Goal: Check status: Check status

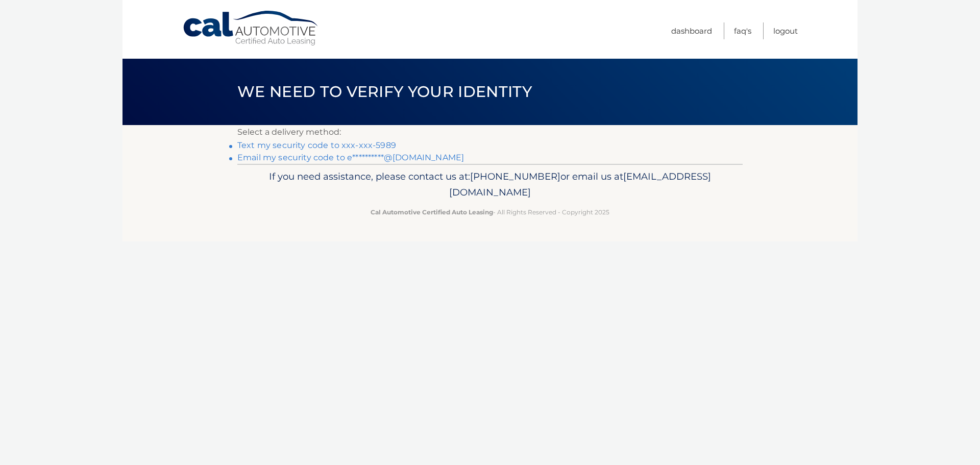
click at [376, 143] on link "Text my security code to xxx-xxx-5989" at bounding box center [316, 145] width 159 height 10
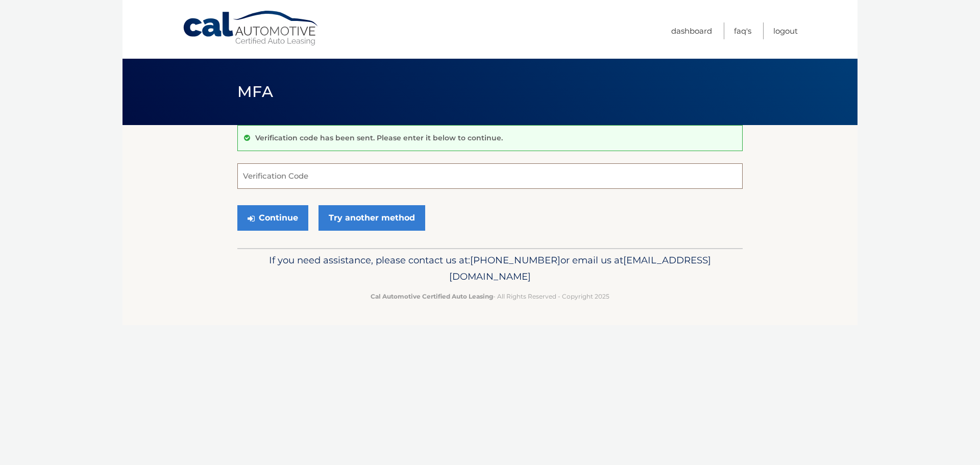
click at [324, 180] on input "Verification Code" at bounding box center [489, 176] width 505 height 26
type input "036263"
click at [288, 221] on button "Continue" at bounding box center [272, 218] width 71 height 26
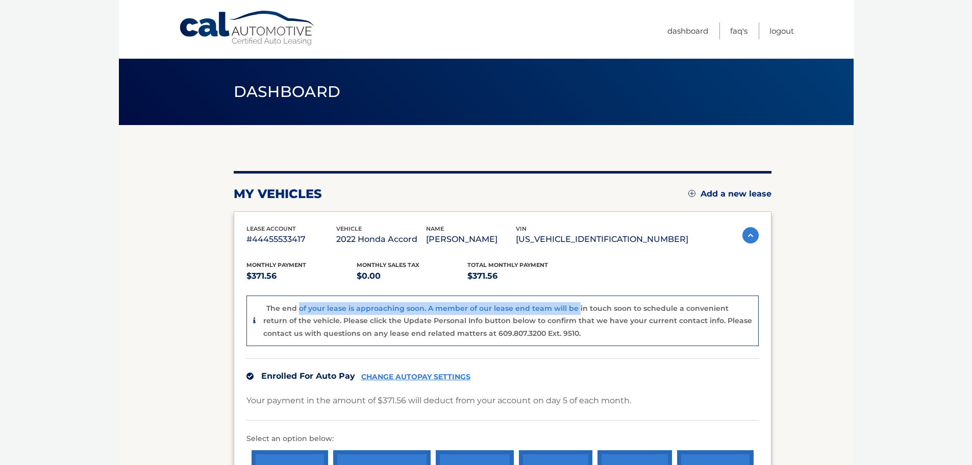
drag, startPoint x: 298, startPoint y: 312, endPoint x: 580, endPoint y: 310, distance: 282.1
click at [579, 308] on p "The end of your lease is approaching soon. A member of our lease end team will …" at bounding box center [507, 321] width 489 height 34
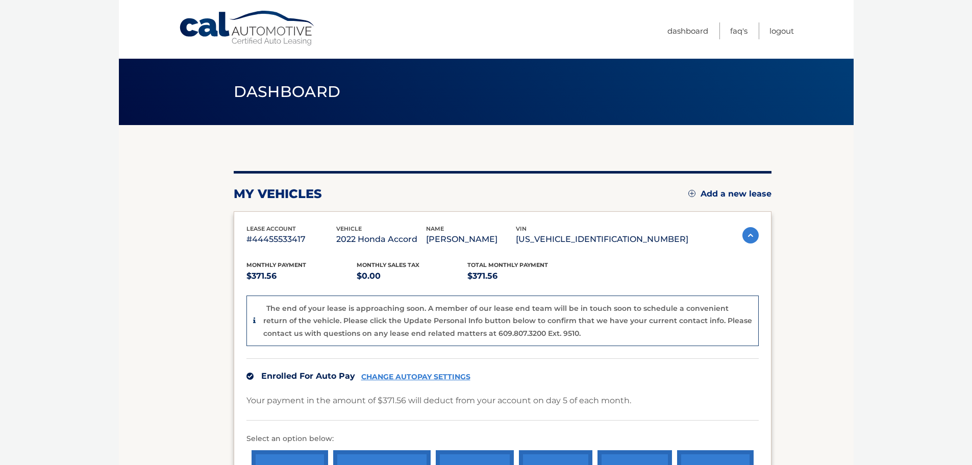
click at [594, 338] on div "The end of your lease is approaching soon. A member of our lease end team will …" at bounding box center [507, 321] width 489 height 38
click at [595, 325] on div "The end of your lease is approaching soon. A member of our lease end team will …" at bounding box center [507, 321] width 489 height 38
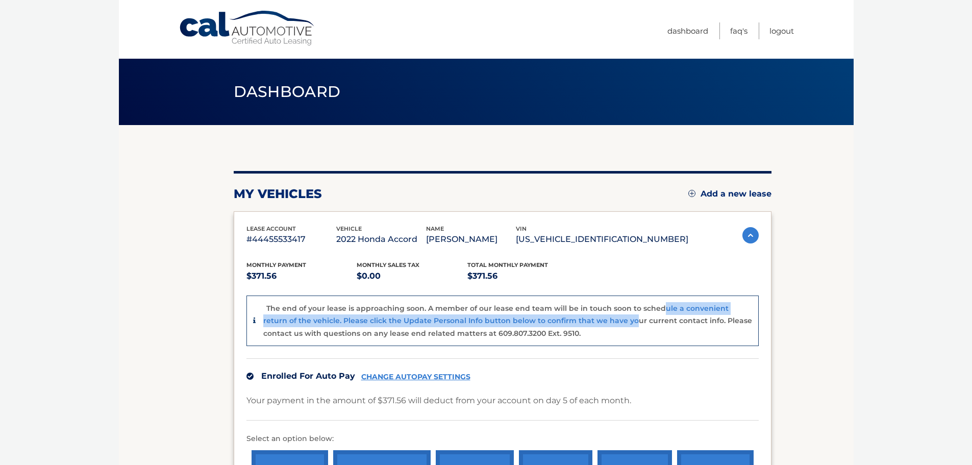
drag, startPoint x: 609, startPoint y: 314, endPoint x: 659, endPoint y: 308, distance: 50.9
click at [659, 308] on div "The end of your lease is approaching soon. A member of our lease end team will …" at bounding box center [507, 321] width 489 height 38
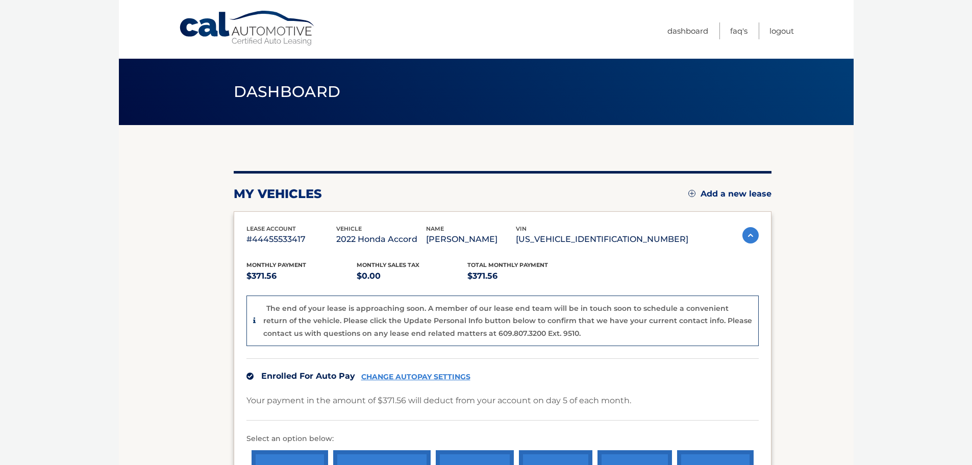
click at [637, 334] on div "The end of your lease is approaching soon. A member of our lease end team will …" at bounding box center [507, 321] width 489 height 38
click at [617, 328] on div "The end of your lease is approaching soon. A member of our lease end team will …" at bounding box center [507, 321] width 489 height 38
drag, startPoint x: 672, startPoint y: 236, endPoint x: 228, endPoint y: 227, distance: 444.4
click at [228, 227] on section "my vehicles Add a new lease lease account #44455533417 vehicle 2022 Honda Accor…" at bounding box center [486, 345] width 735 height 440
click at [336, 234] on p "#44455533417" at bounding box center [291, 239] width 90 height 14
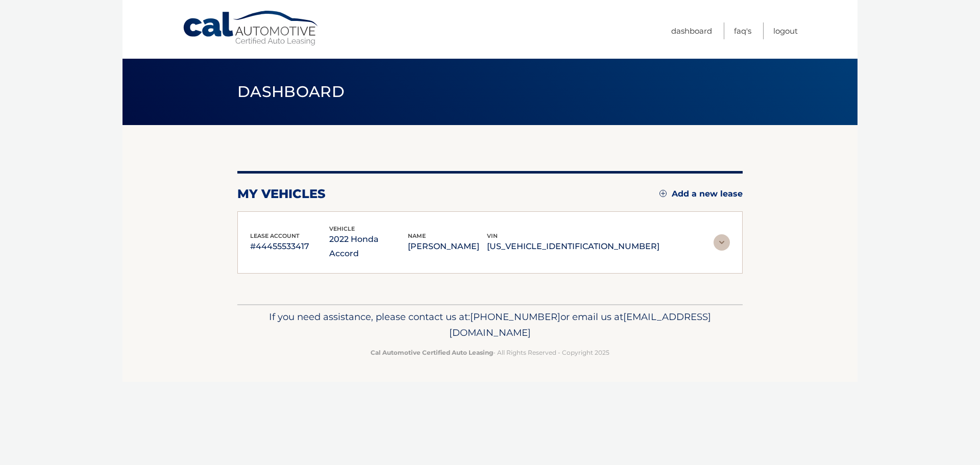
drag, startPoint x: 720, startPoint y: 240, endPoint x: 715, endPoint y: 237, distance: 5.7
click at [720, 239] on img at bounding box center [721, 242] width 16 height 16
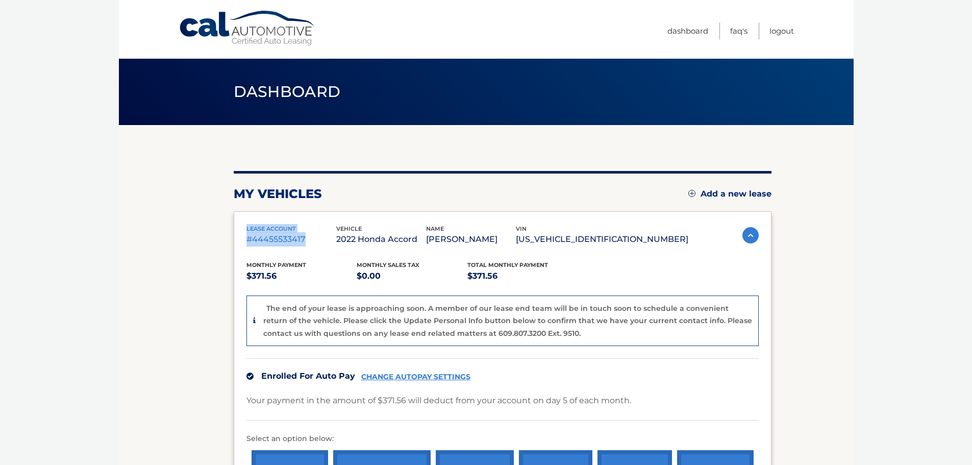
drag, startPoint x: 314, startPoint y: 240, endPoint x: 249, endPoint y: 228, distance: 66.0
click at [239, 227] on div "lease account #44455533417 vehicle 2022 Honda Accord name EPHRAIM FINK vin 1HGC…" at bounding box center [503, 373] width 538 height 324
click at [336, 231] on div "lease account #44455533417" at bounding box center [291, 235] width 90 height 23
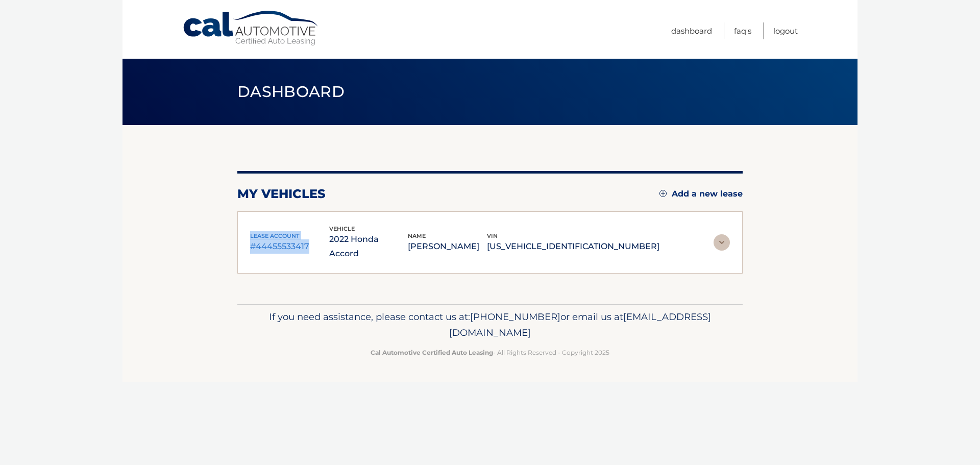
click at [329, 231] on div "lease account #44455533417" at bounding box center [289, 242] width 79 height 23
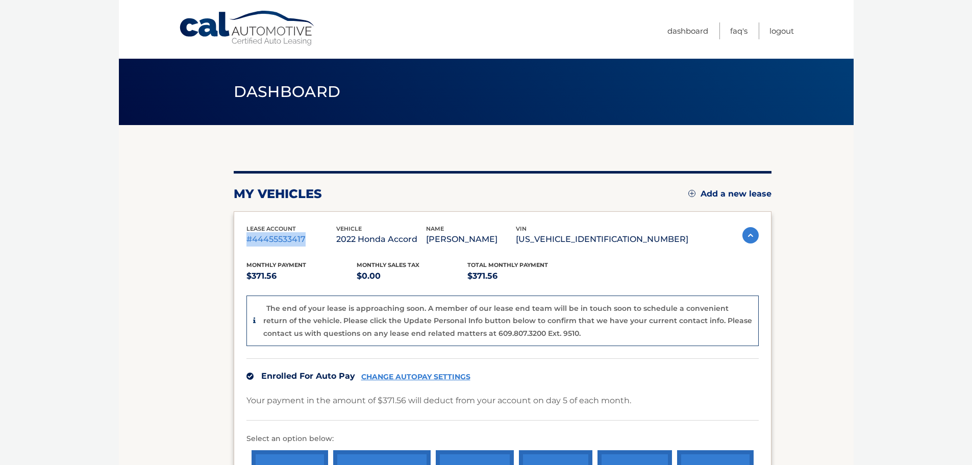
drag, startPoint x: 309, startPoint y: 235, endPoint x: 278, endPoint y: 248, distance: 33.8
click at [243, 242] on div "lease account #44455533417 vehicle 2022 Honda Accord name EPHRAIM FINK vin 1HGC…" at bounding box center [503, 373] width 538 height 324
click at [336, 229] on div "lease account #44455533417" at bounding box center [291, 235] width 90 height 23
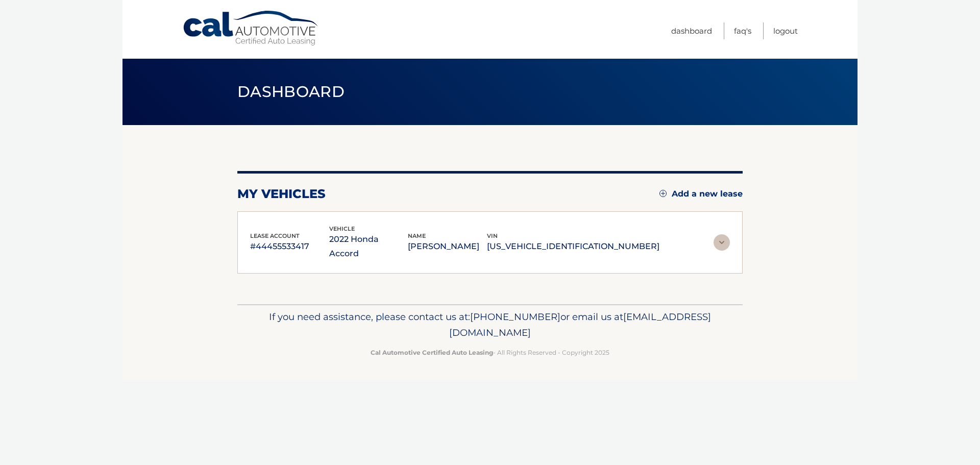
click at [343, 221] on div "lease account #44455533417 vehicle 2022 Honda Accord name EPHRAIM FINK vin 1HGC…" at bounding box center [489, 242] width 505 height 63
click at [352, 236] on p "2022 Honda Accord" at bounding box center [368, 246] width 79 height 29
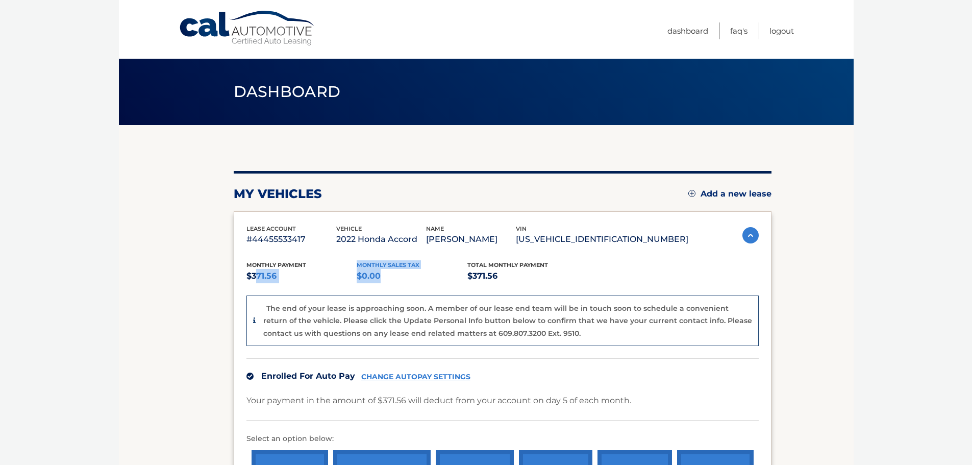
drag, startPoint x: 388, startPoint y: 275, endPoint x: 256, endPoint y: 267, distance: 132.4
click at [256, 267] on div "Monthly Payment $371.56 Monthly sales Tax $0.00 Total Monthly Payment $371.56" at bounding box center [467, 271] width 442 height 23
click at [329, 237] on p "#44455533417" at bounding box center [291, 239] width 90 height 14
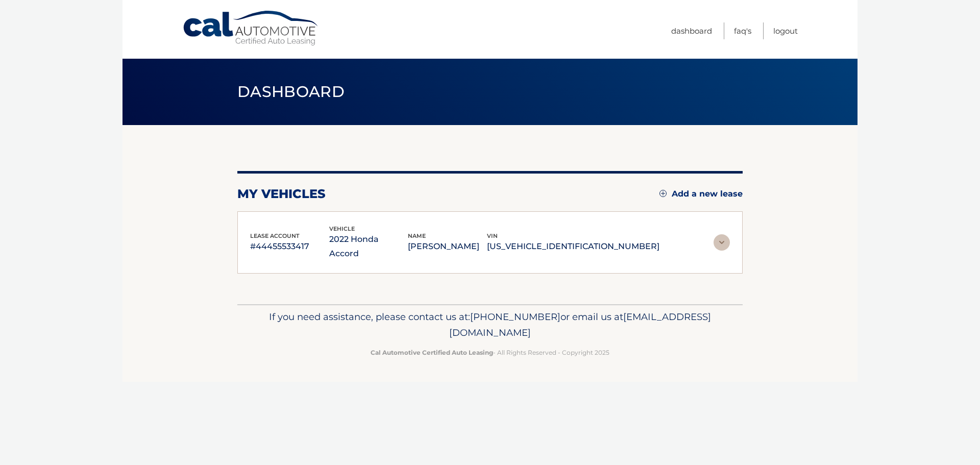
click at [329, 239] on p "#44455533417" at bounding box center [289, 246] width 79 height 14
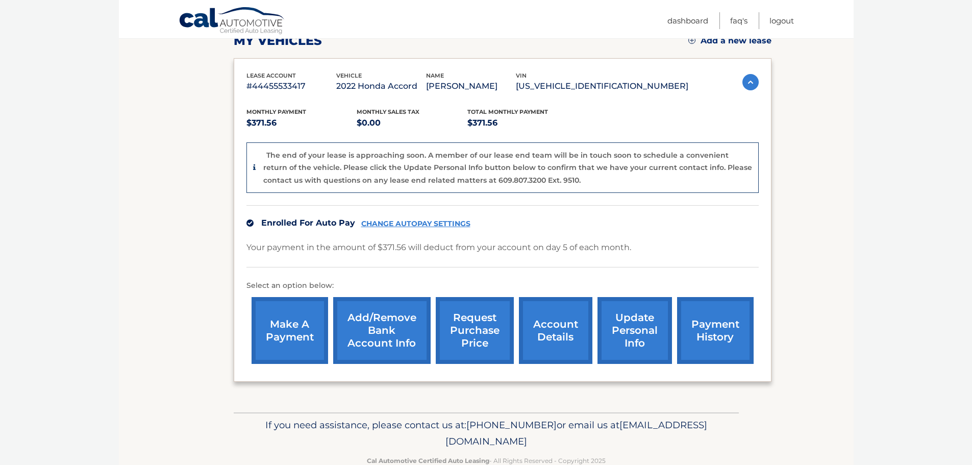
scroll to position [102, 0]
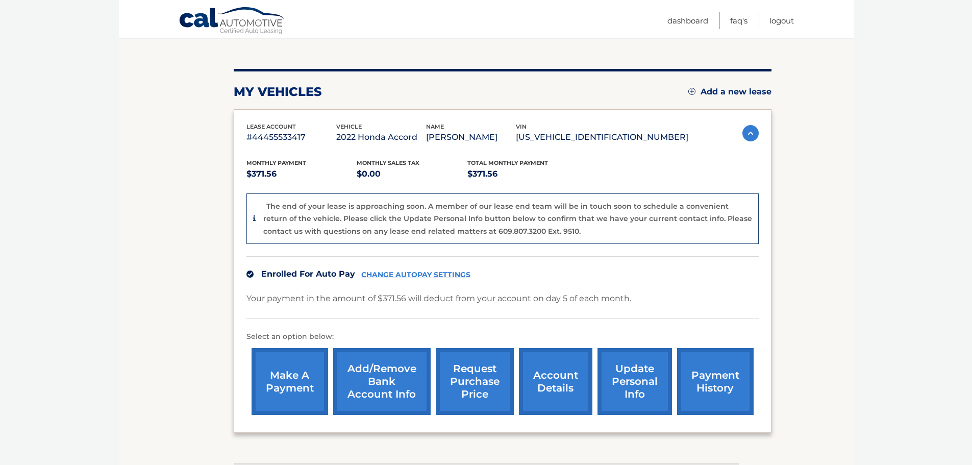
drag, startPoint x: 478, startPoint y: 275, endPoint x: 244, endPoint y: 119, distance: 280.7
click at [243, 122] on div "lease account #44455533417 vehicle 2022 Honda Accord name EPHRAIM FINK vin 1HGC…" at bounding box center [503, 271] width 538 height 324
click at [232, 92] on section "my vehicles Add a new lease lease account #44455533417 vehicle 2022 Honda Accor…" at bounding box center [486, 243] width 735 height 440
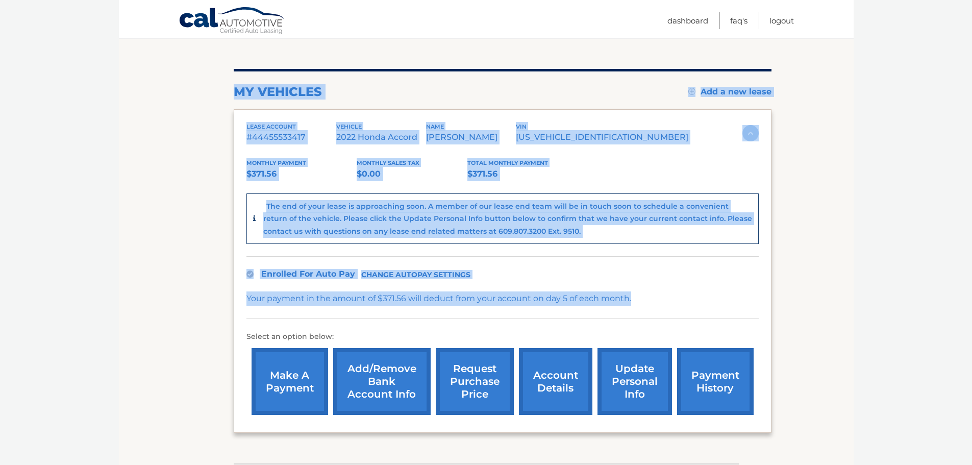
drag, startPoint x: 235, startPoint y: 92, endPoint x: 649, endPoint y: 302, distance: 464.5
click at [649, 302] on div "my vehicles Add a new lease lease account #44455533417 vehicle 2022 Honda Accor…" at bounding box center [503, 251] width 538 height 364
click at [626, 270] on div "Enrolled For Auto Pay CHANGE AUTOPAY SETTINGS" at bounding box center [502, 273] width 512 height 35
click at [574, 170] on p "$371.56" at bounding box center [522, 174] width 111 height 14
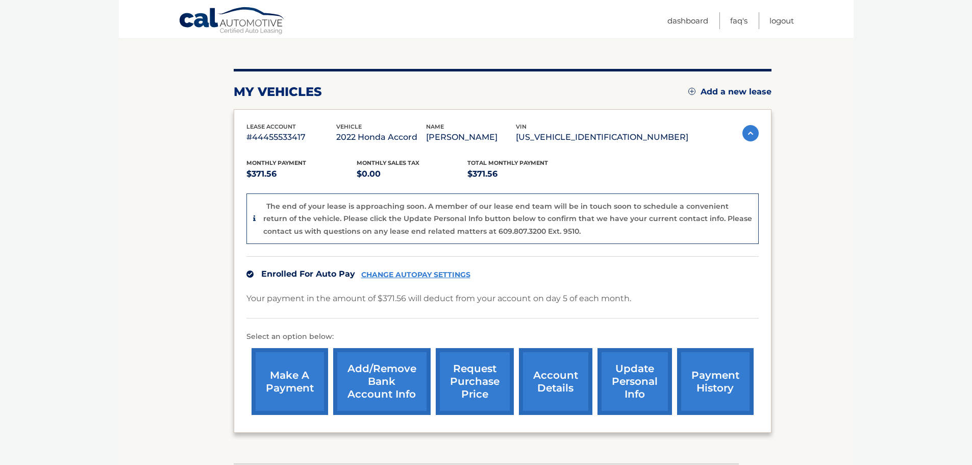
drag, startPoint x: 235, startPoint y: 90, endPoint x: 786, endPoint y: 395, distance: 630.2
click at [786, 395] on section "my vehicles Add a new lease lease account #44455533417 vehicle 2022 Honda Accor…" at bounding box center [486, 243] width 735 height 440
click at [695, 284] on div "Enrolled For Auto Pay CHANGE AUTOPAY SETTINGS" at bounding box center [502, 273] width 512 height 35
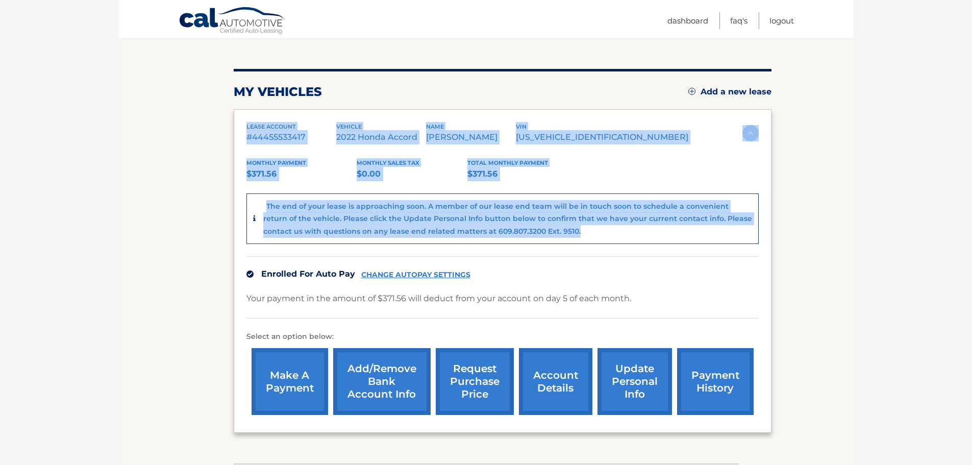
drag, startPoint x: 553, startPoint y: 234, endPoint x: 237, endPoint y: 125, distance: 334.6
click at [237, 125] on div "lease account #44455533417 vehicle 2022 Honda Accord name EPHRAIM FINK vin 1HGC…" at bounding box center [503, 271] width 538 height 324
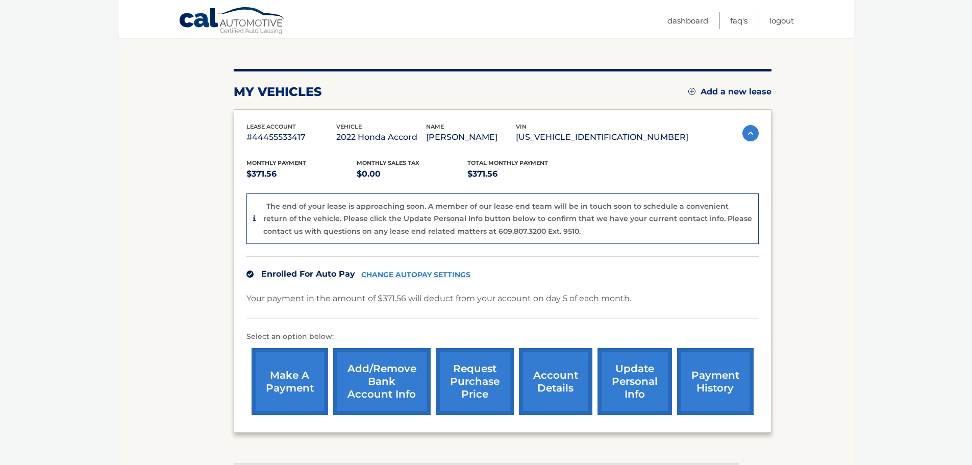
click at [320, 23] on div "Menu Dashboard FAQ's Logout" at bounding box center [486, 19] width 615 height 38
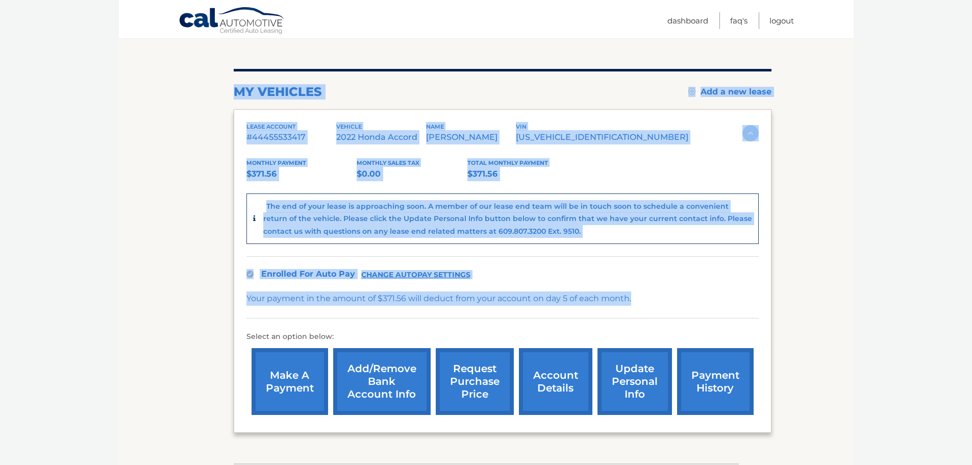
drag, startPoint x: 235, startPoint y: 91, endPoint x: 645, endPoint y: 306, distance: 463.5
click at [645, 306] on div "my vehicles Add a new lease lease account #44455533417 vehicle 2022 Honda Accor…" at bounding box center [503, 251] width 538 height 364
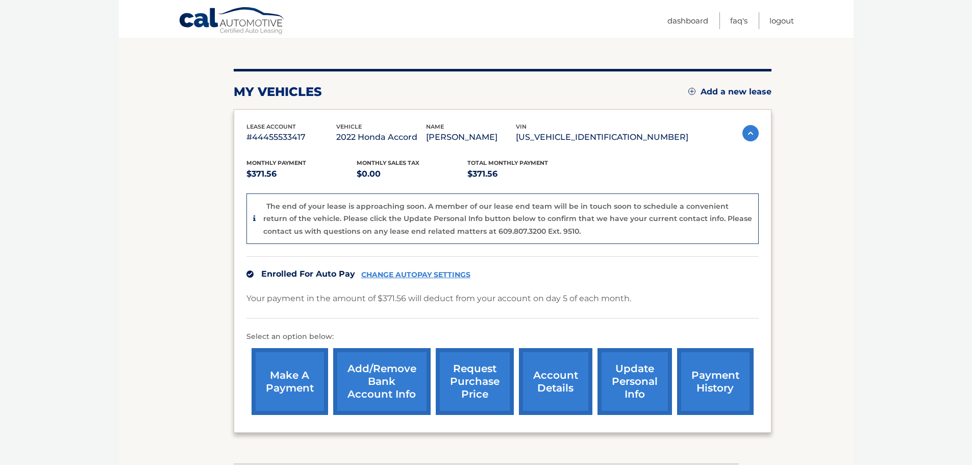
click at [860, 226] on body "Cal Automotive Menu Dashboard FAQ's Logout" at bounding box center [486, 130] width 972 height 465
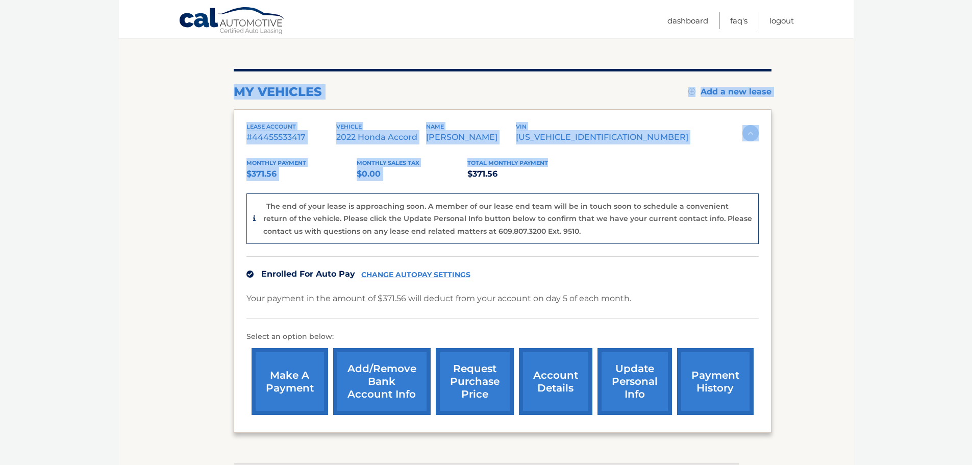
drag, startPoint x: 236, startPoint y: 94, endPoint x: 610, endPoint y: 165, distance: 381.2
click at [610, 165] on div "my vehicles Add a new lease lease account #44455533417 vehicle 2022 Honda Accor…" at bounding box center [503, 251] width 538 height 364
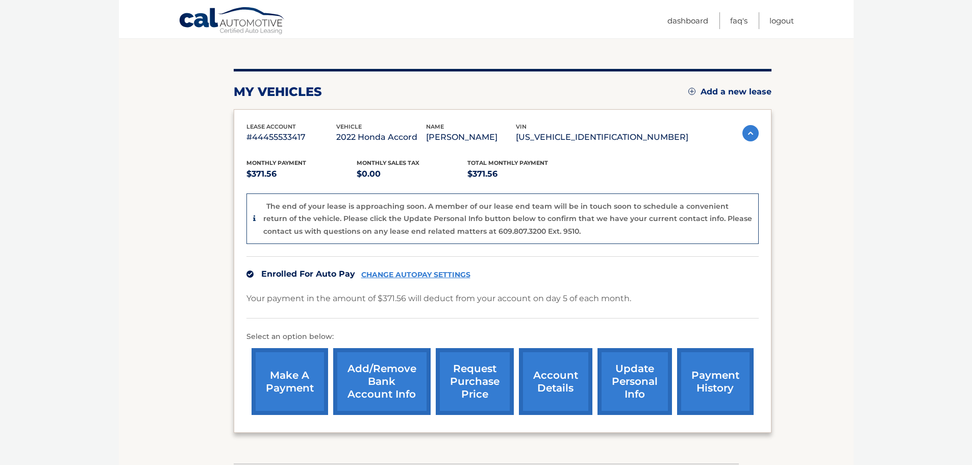
drag, startPoint x: 560, startPoint y: 178, endPoint x: 540, endPoint y: 171, distance: 20.7
click at [559, 178] on p "$371.56" at bounding box center [522, 174] width 111 height 14
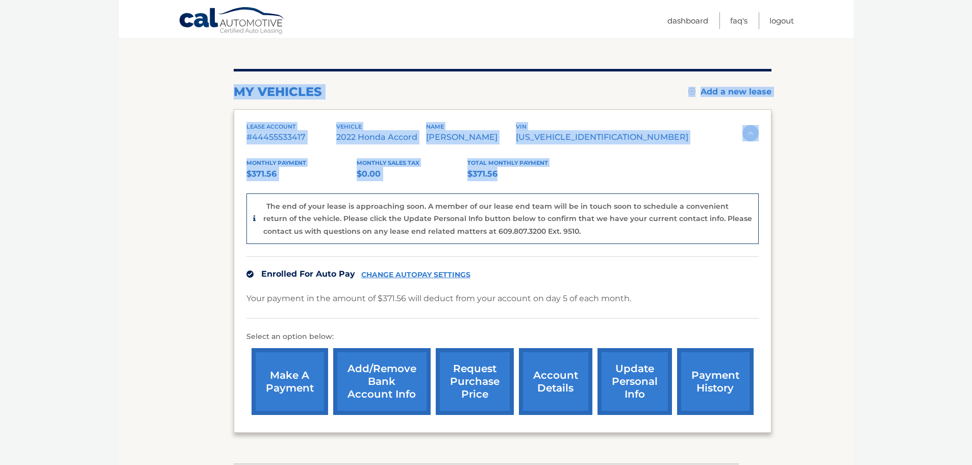
drag, startPoint x: 510, startPoint y: 169, endPoint x: 219, endPoint y: 83, distance: 303.4
click at [219, 83] on section "my vehicles Add a new lease lease account #44455533417 vehicle 2022 Honda Accor…" at bounding box center [486, 243] width 735 height 440
drag, startPoint x: 417, startPoint y: 91, endPoint x: 394, endPoint y: 93, distance: 23.0
click at [416, 91] on div "my vehicles Add a new lease" at bounding box center [503, 91] width 538 height 15
click at [261, 55] on div "my vehicles Add a new lease lease account #44455533417 vehicle 2022 Honda Accor…" at bounding box center [503, 243] width 538 height 440
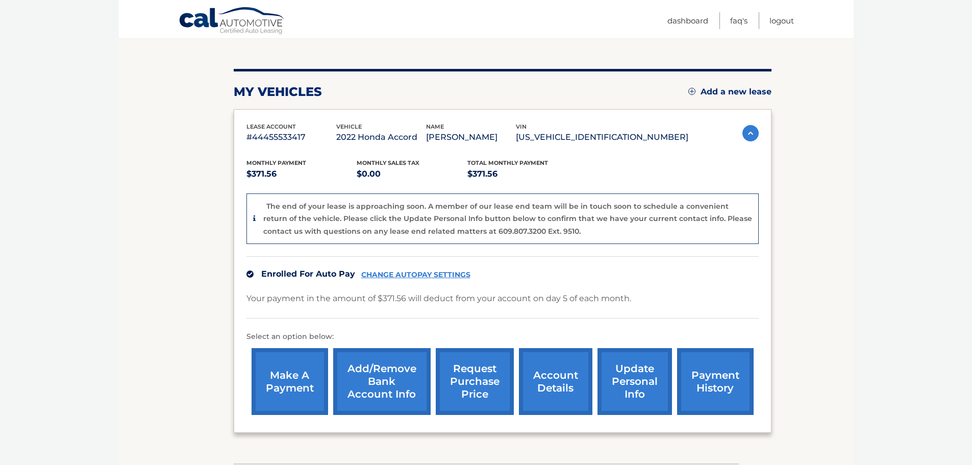
click at [302, 34] on div "Menu Dashboard FAQ's Logout" at bounding box center [486, 19] width 615 height 38
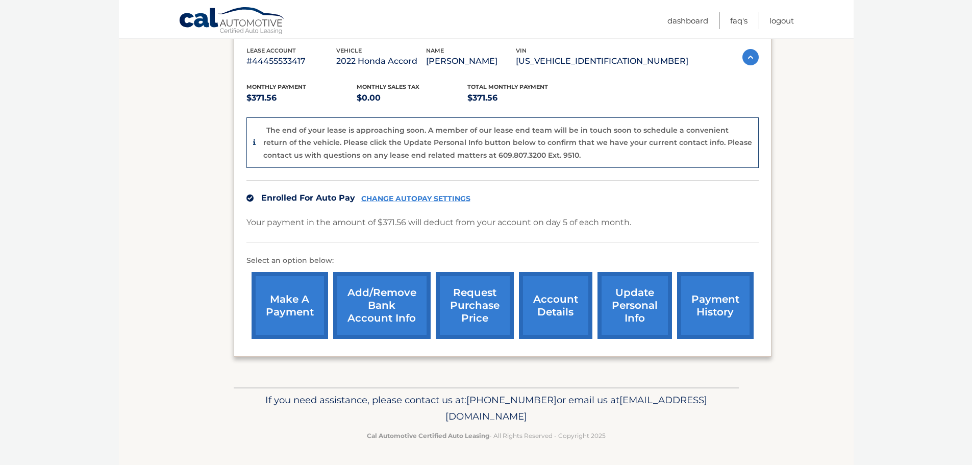
scroll to position [0, 0]
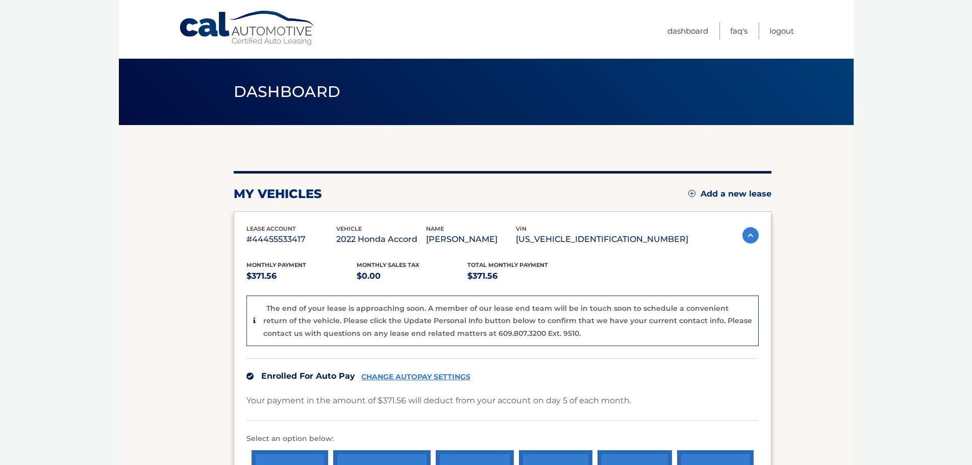
click at [296, 186] on h2 "my vehicles" at bounding box center [278, 193] width 88 height 15
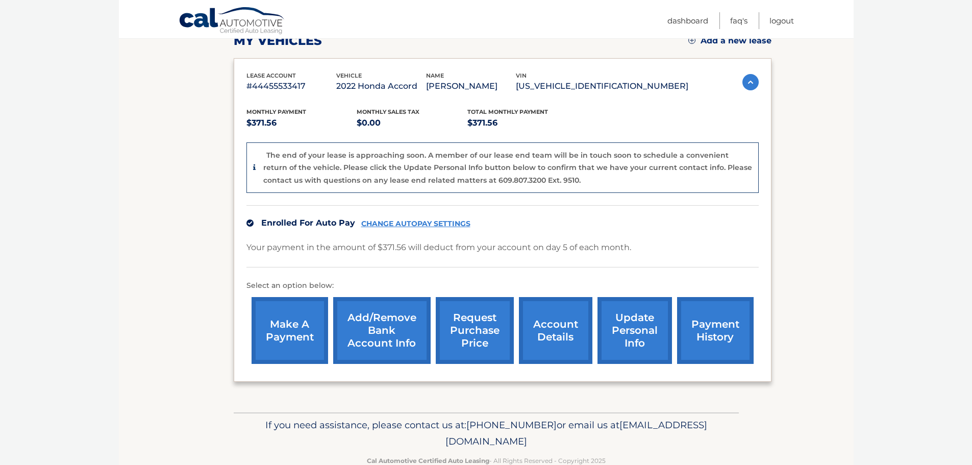
scroll to position [178, 0]
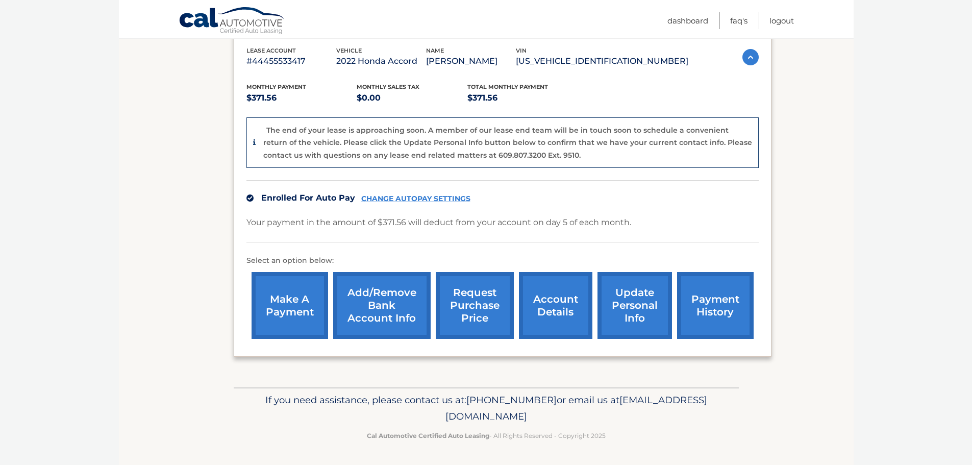
click at [566, 310] on link "account details" at bounding box center [555, 305] width 73 height 67
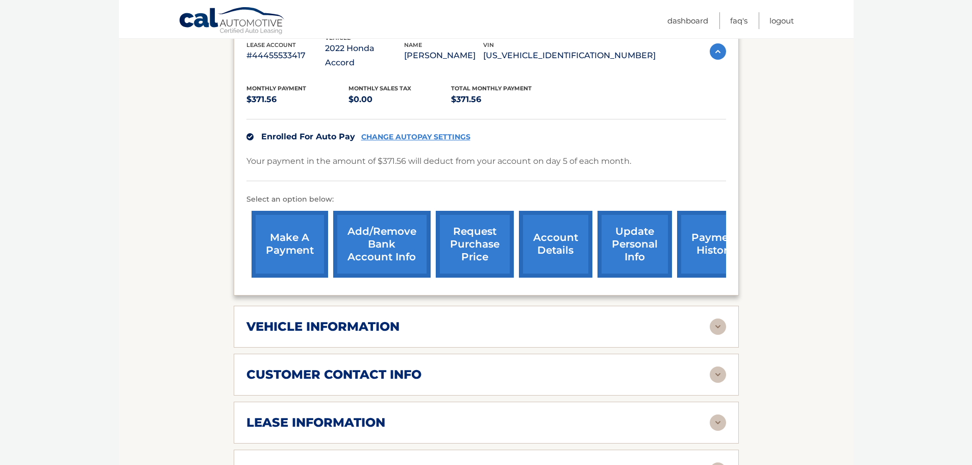
scroll to position [255, 0]
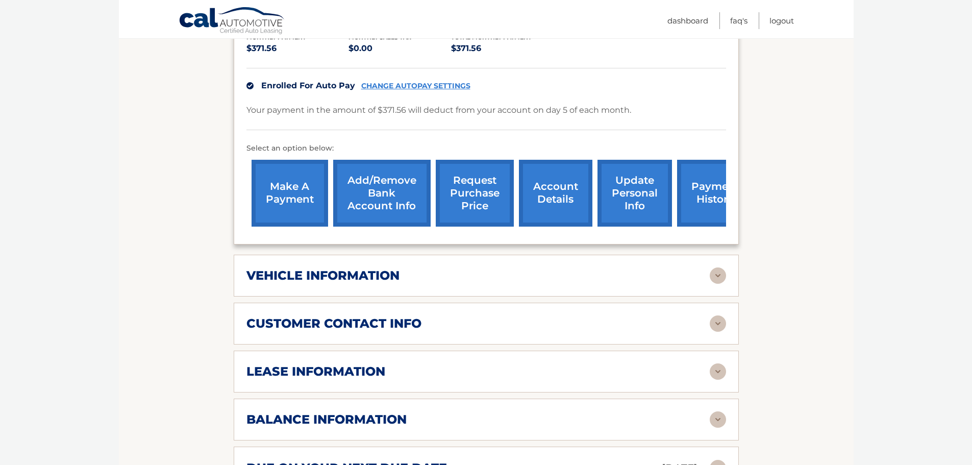
click at [483, 268] on div "vehicle information" at bounding box center [477, 275] width 463 height 15
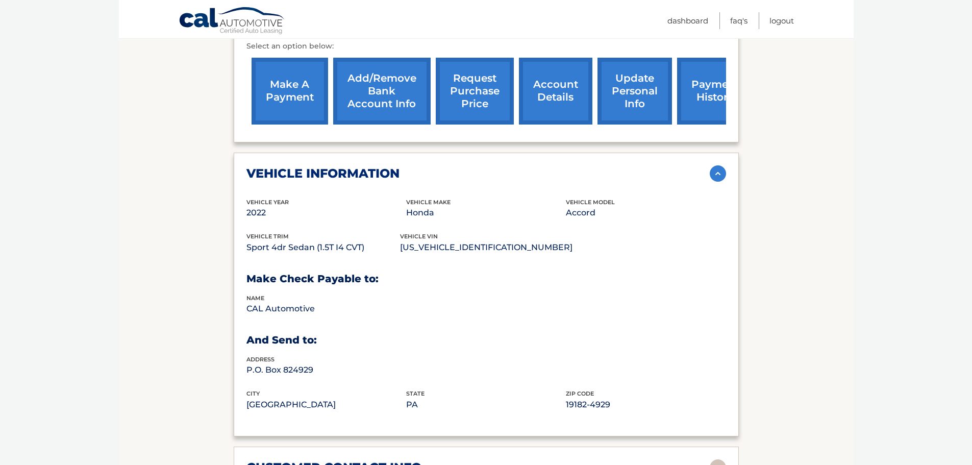
scroll to position [408, 0]
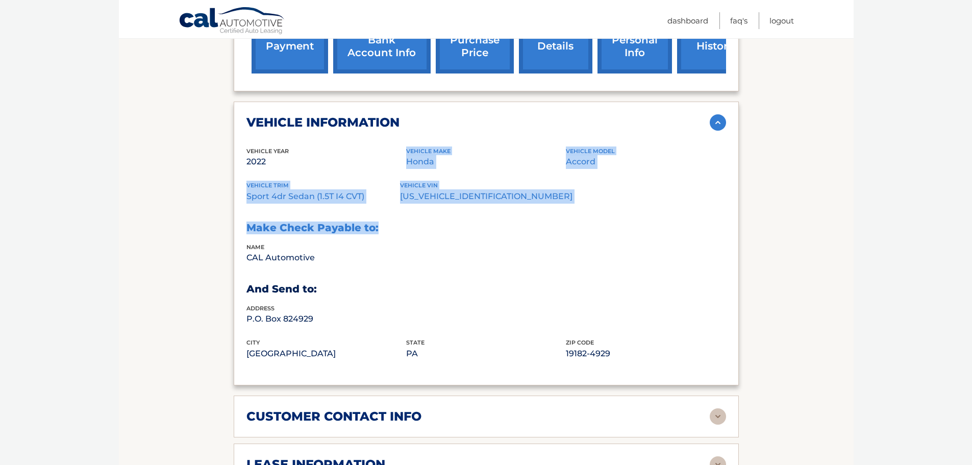
drag, startPoint x: 381, startPoint y: 165, endPoint x: 575, endPoint y: 204, distance: 198.3
click at [581, 204] on div "vehicle Year [DATE] vehicle make Honda vehicle model Accord vehicle trim Sport …" at bounding box center [486, 259] width 480 height 226
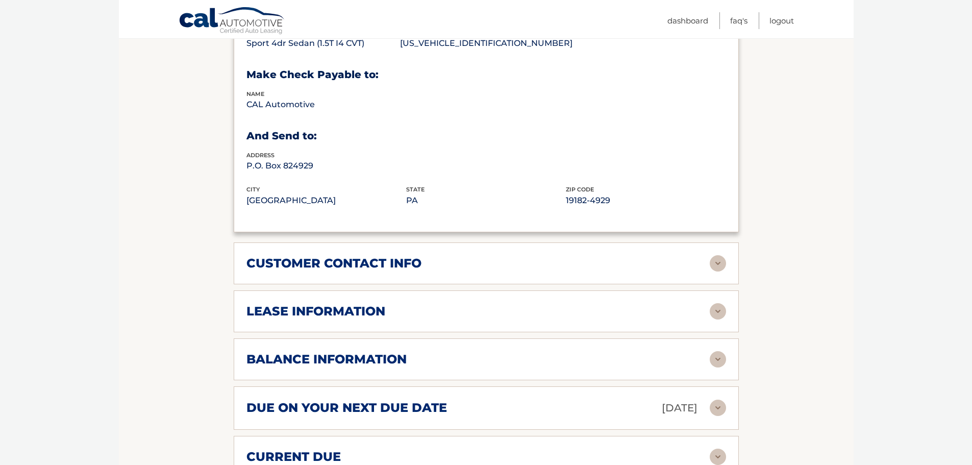
click at [390, 307] on div "lease information Contract Start Date [DATE] Term 39 Maturity Date [DATE] Start…" at bounding box center [486, 311] width 505 height 42
click at [621, 290] on div "lease information Contract Start Date [DATE] Term 39 Maturity Date [DATE] Start…" at bounding box center [486, 311] width 505 height 42
click at [723, 303] on img at bounding box center [718, 311] width 16 height 16
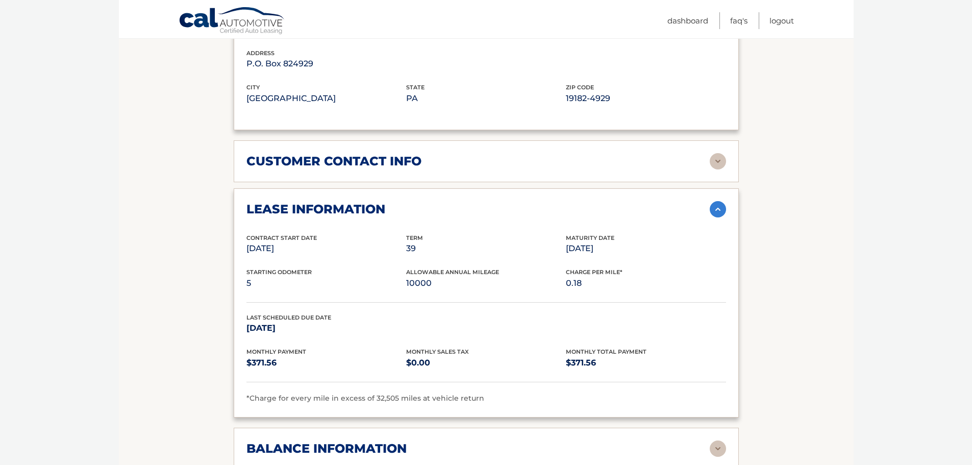
scroll to position [714, 0]
